Goal: Task Accomplishment & Management: Manage account settings

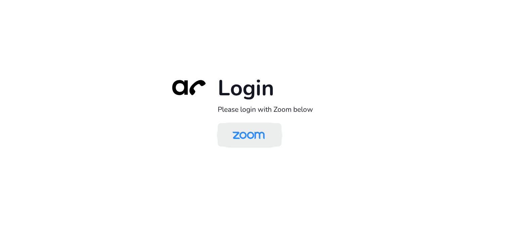
click at [252, 136] on img at bounding box center [248, 136] width 46 height 22
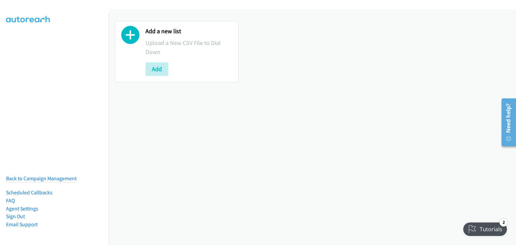
click at [127, 36] on icon at bounding box center [130, 37] width 18 height 18
click at [157, 68] on button "Add" at bounding box center [156, 68] width 23 height 13
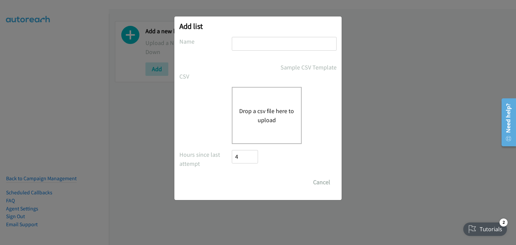
click at [236, 46] on input "text" at bounding box center [284, 44] width 105 height 14
type input "Eve List"
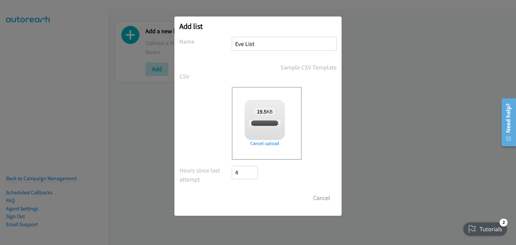
checkbox input "true"
click at [251, 198] on input "Save List" at bounding box center [249, 197] width 35 height 13
